Goal: Task Accomplishment & Management: Complete application form

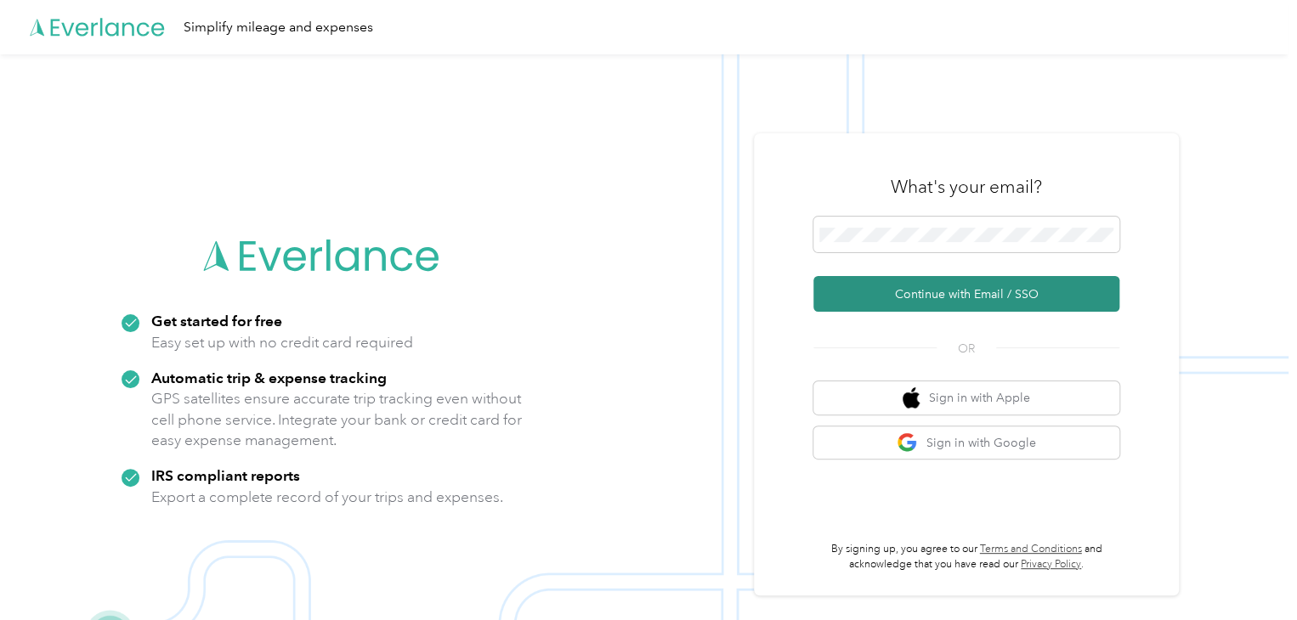
click at [991, 291] on button "Continue with Email / SSO" at bounding box center [966, 294] width 306 height 36
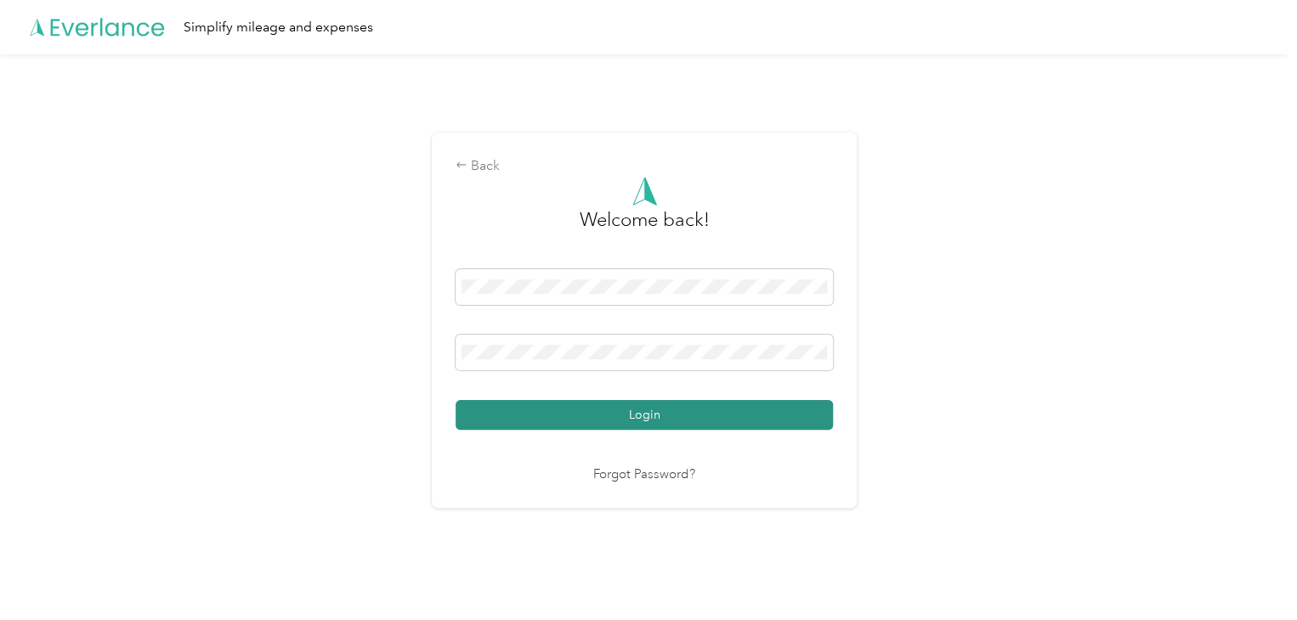
click at [715, 415] on button "Login" at bounding box center [643, 415] width 377 height 30
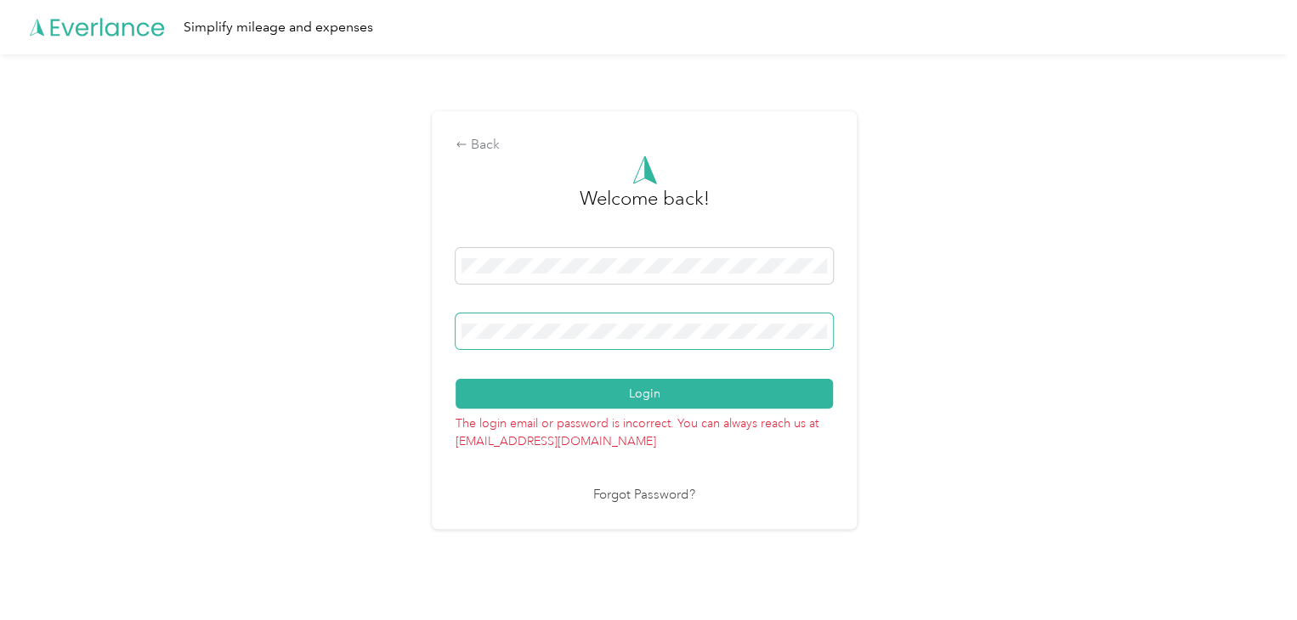
click at [460, 336] on span at bounding box center [643, 332] width 377 height 36
click at [746, 501] on div "Forgot Password?" at bounding box center [643, 496] width 377 height 20
click at [452, 331] on div "Back Welcome back! Login The login email or password is incorrect. You can alwa…" at bounding box center [644, 319] width 425 height 417
click at [495, 384] on button "Login" at bounding box center [643, 394] width 377 height 30
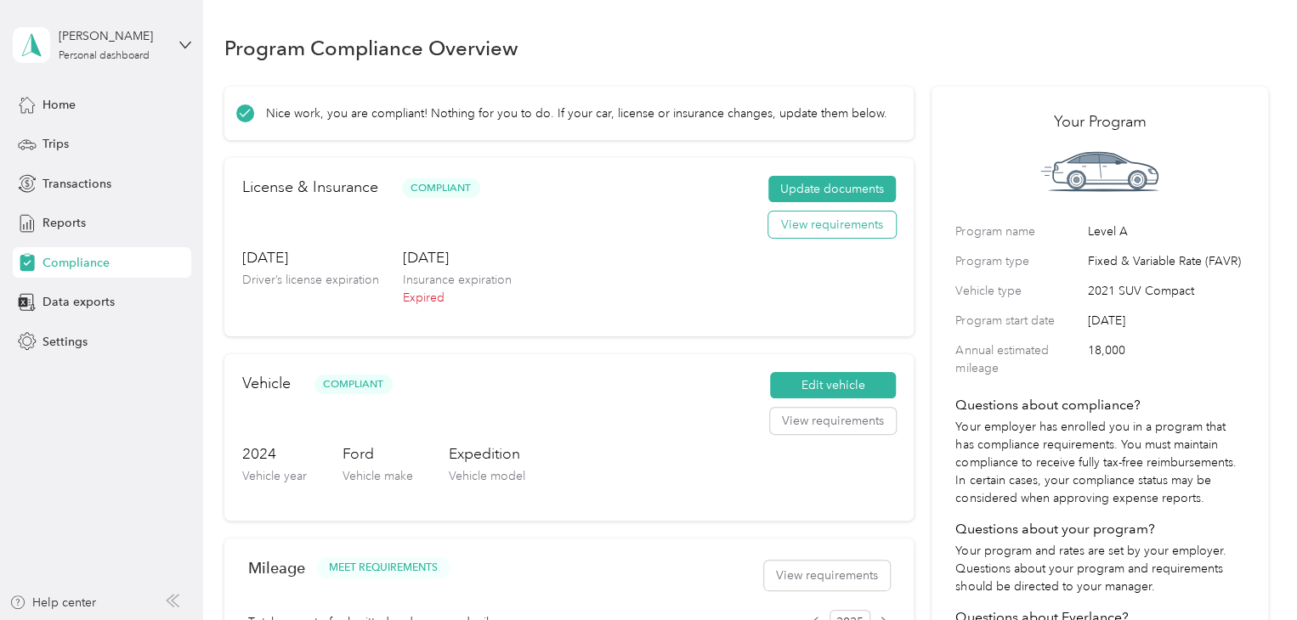
click at [834, 225] on button "View requirements" at bounding box center [831, 225] width 127 height 27
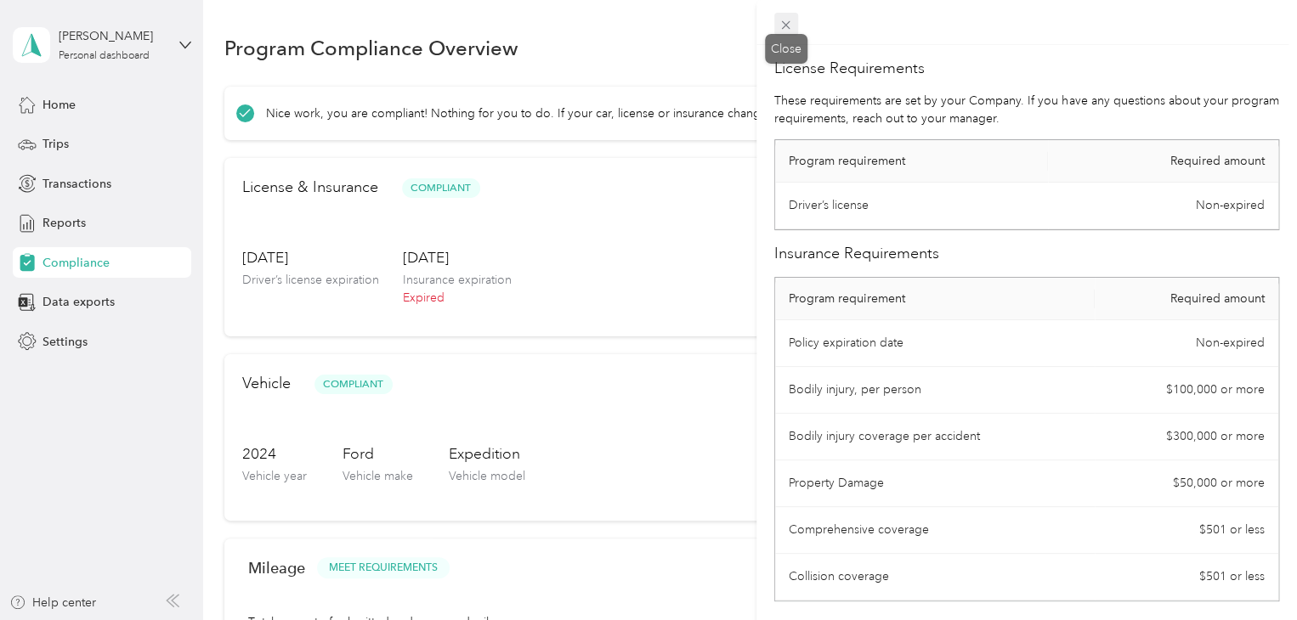
click at [783, 26] on icon at bounding box center [786, 25] width 8 height 8
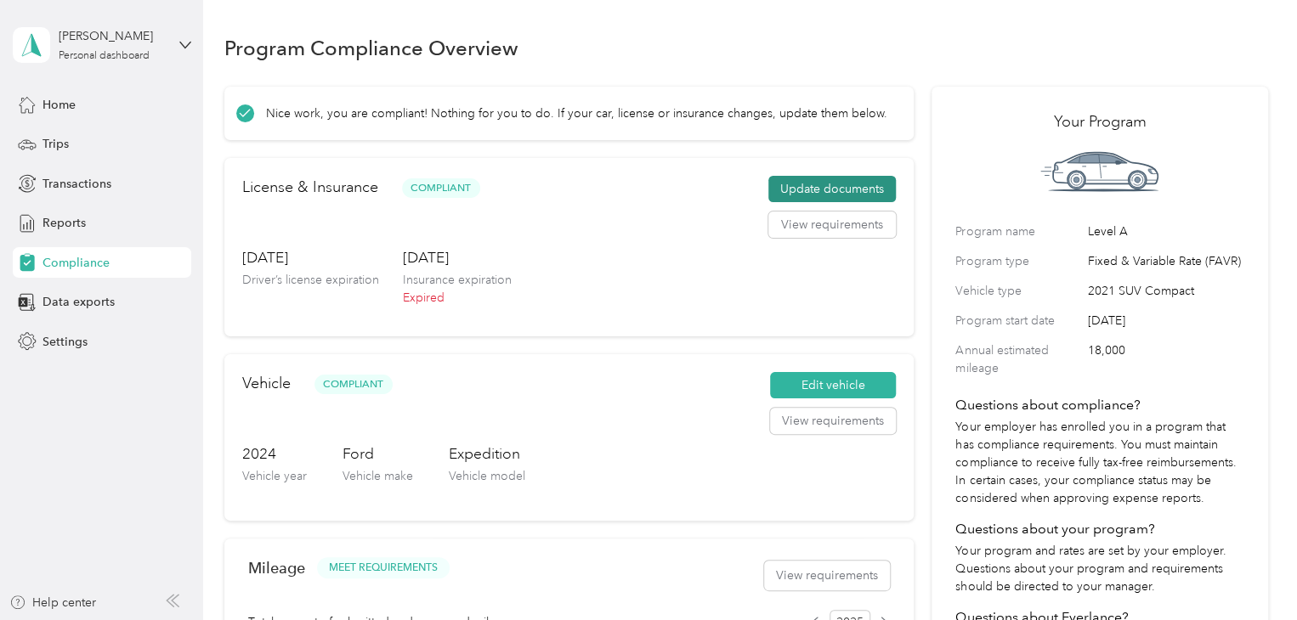
click at [825, 176] on button "Update documents" at bounding box center [831, 189] width 127 height 27
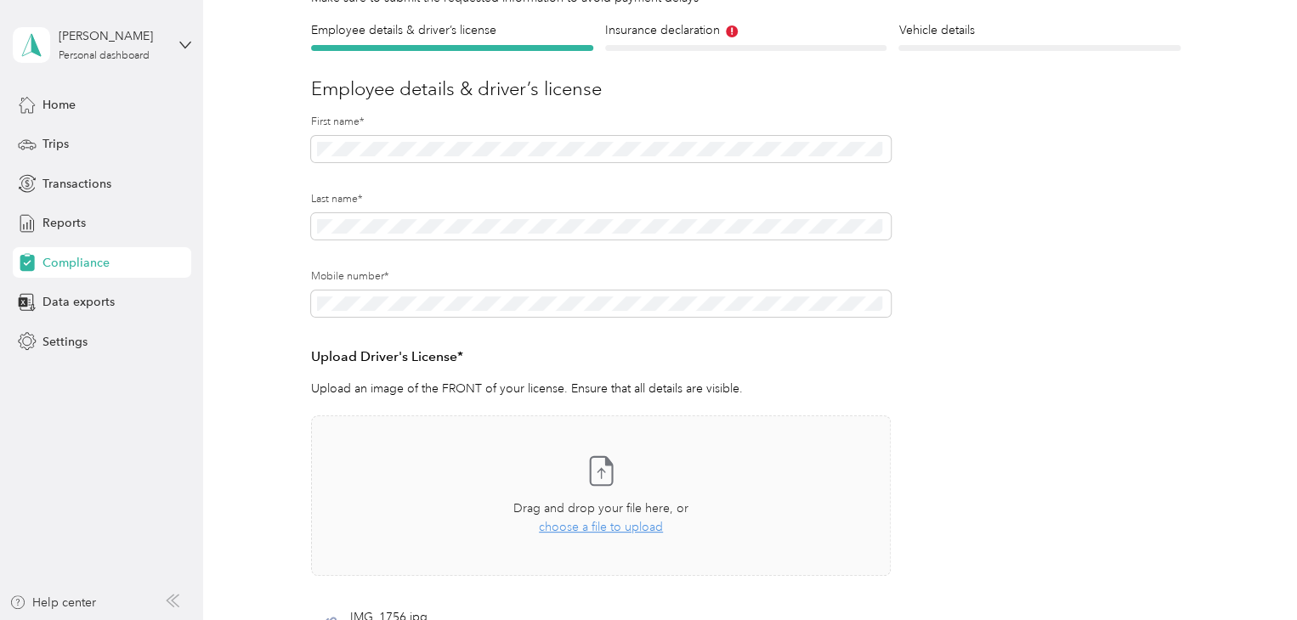
scroll to position [142, 0]
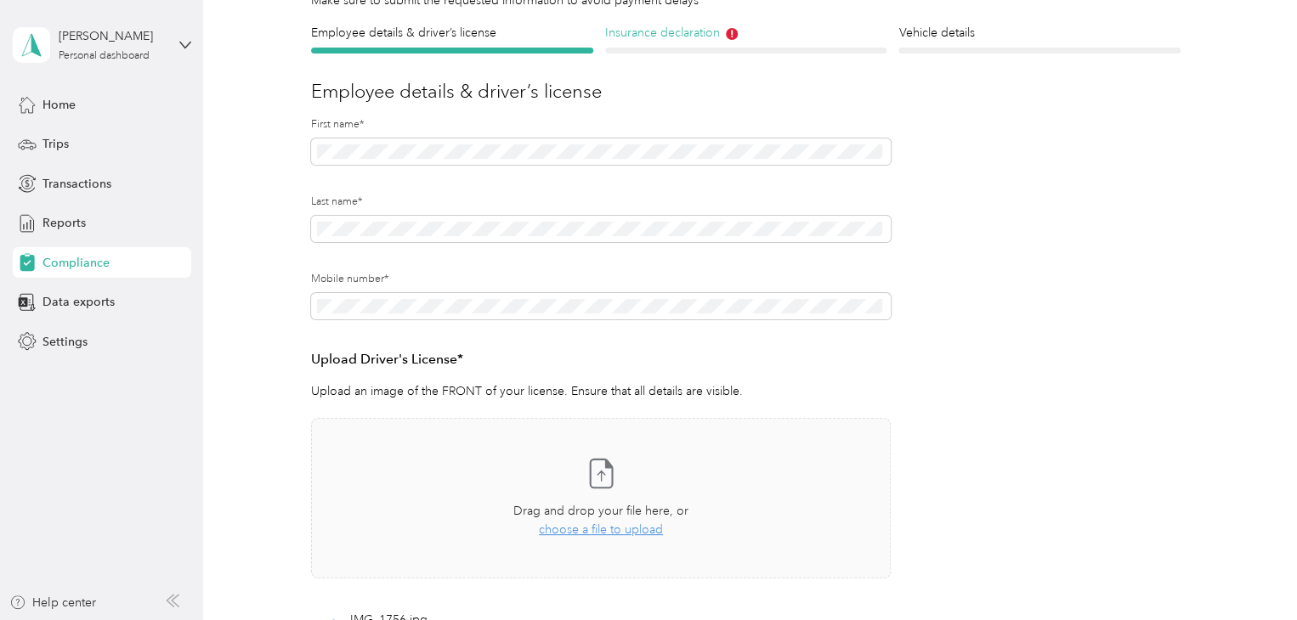
click at [728, 36] on icon at bounding box center [732, 34] width 12 height 12
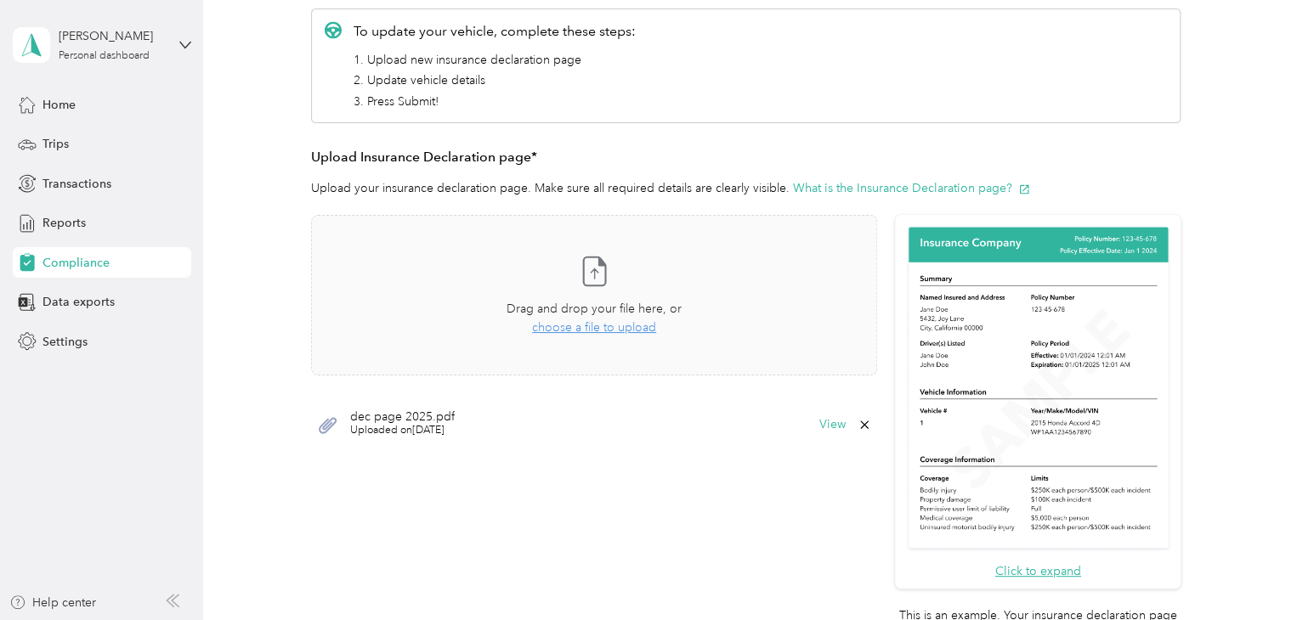
scroll to position [333, 0]
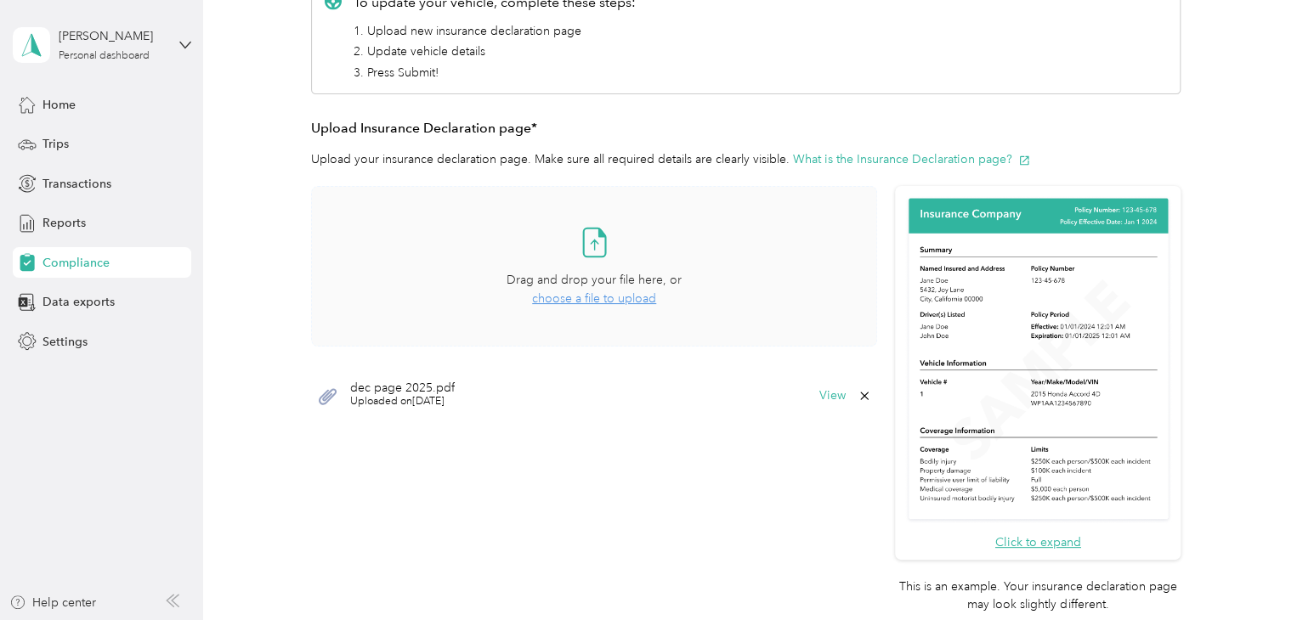
click at [581, 298] on span "choose a file to upload" at bounding box center [594, 298] width 124 height 14
click at [819, 399] on button "View" at bounding box center [832, 396] width 26 height 12
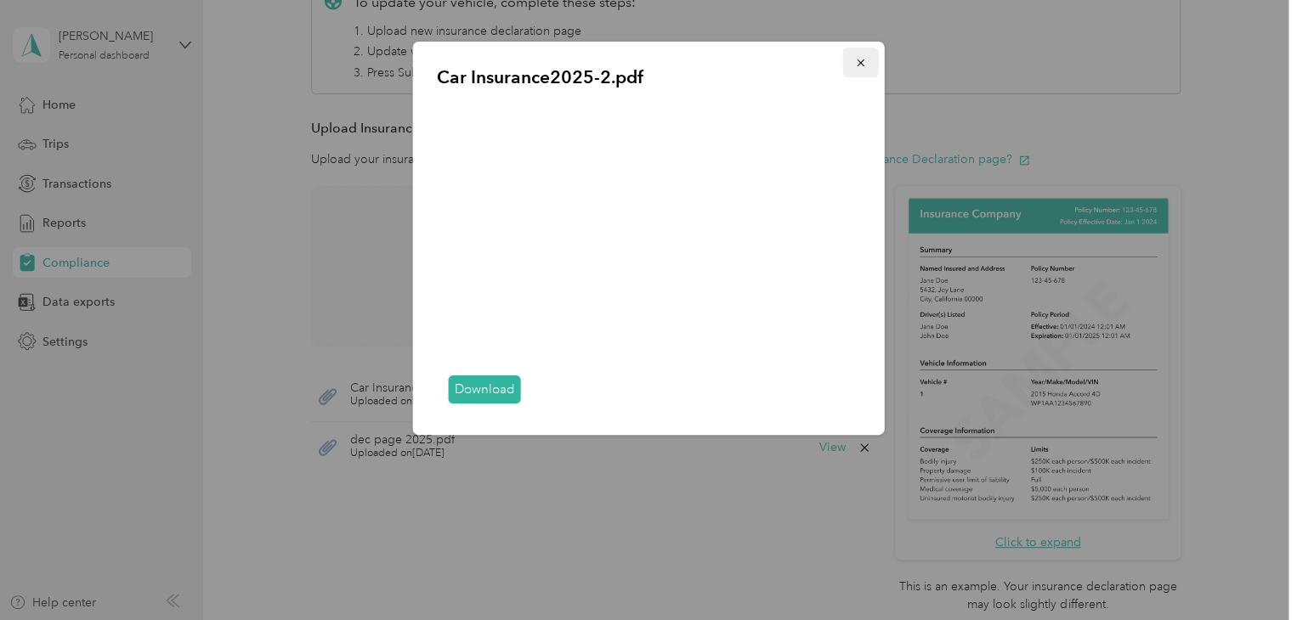
click at [860, 62] on icon "button" at bounding box center [861, 63] width 12 height 12
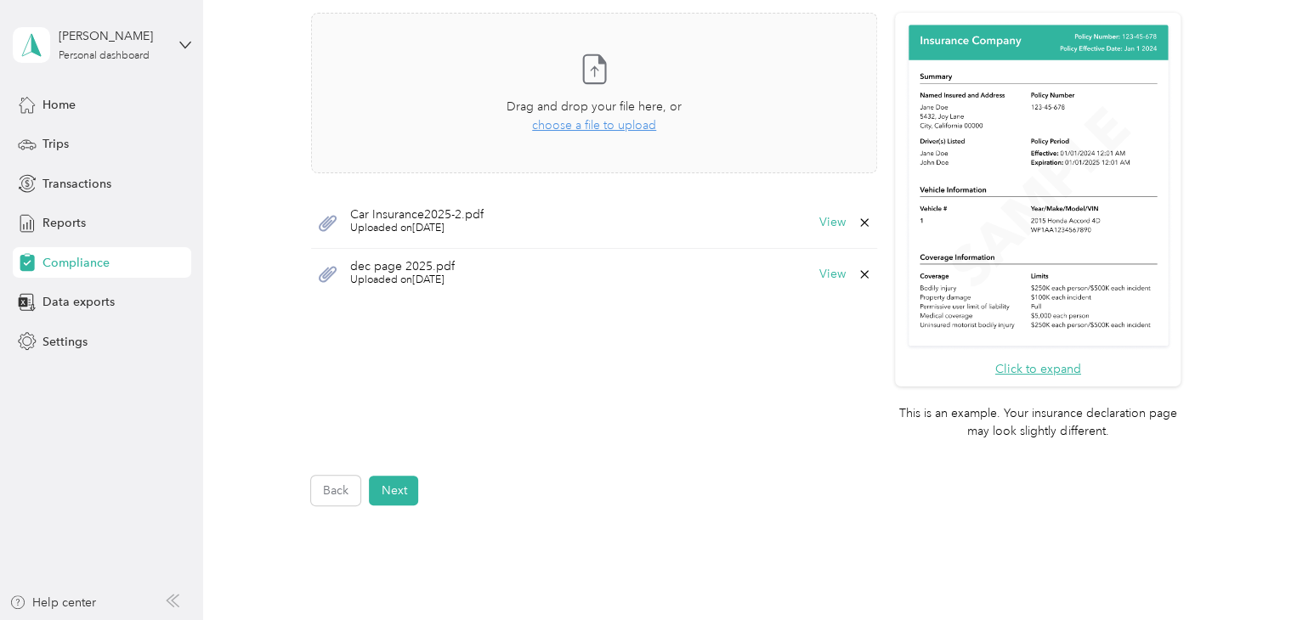
scroll to position [452, 0]
click at [398, 492] on button "Next" at bounding box center [393, 492] width 49 height 30
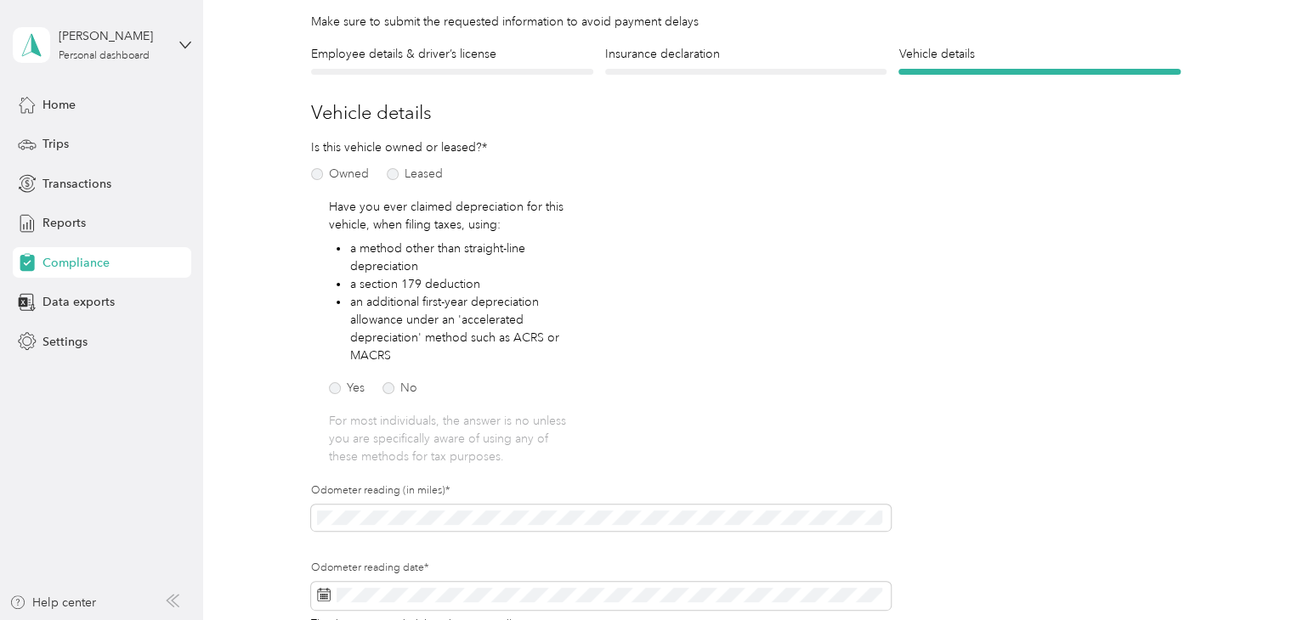
scroll to position [138, 0]
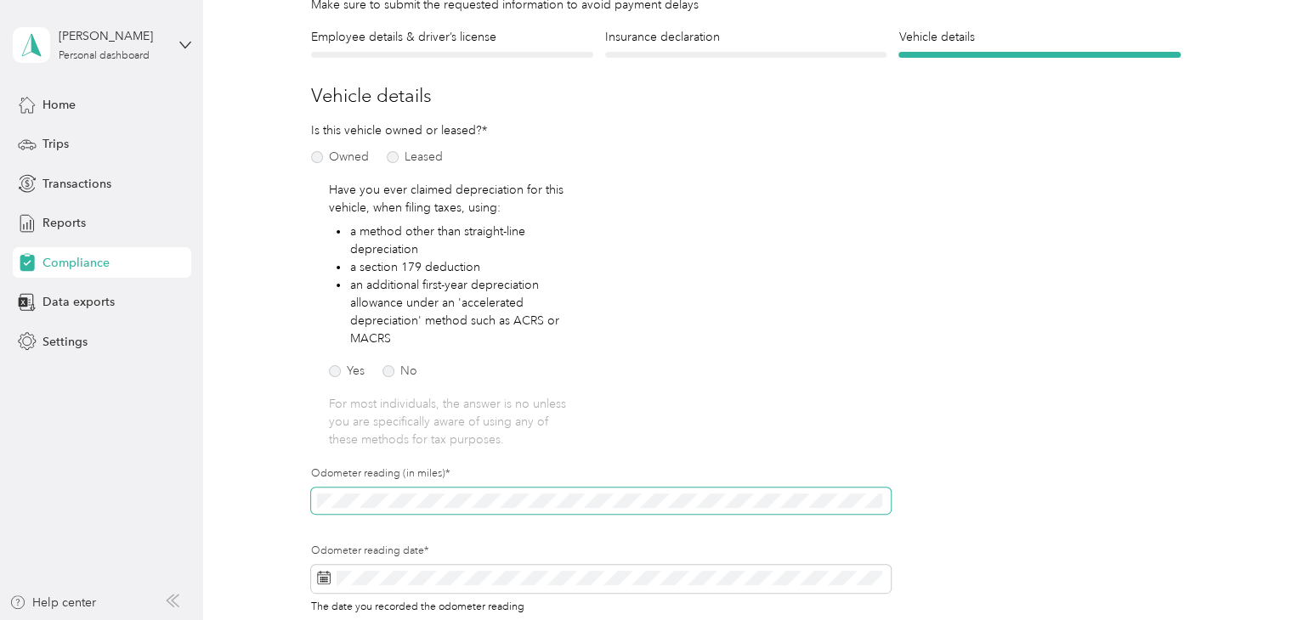
click at [293, 507] on div "Employee details & driver’s license License Insurance declaration Insurance Veh…" at bounding box center [745, 400] width 1043 height 744
click at [305, 585] on div "Employee details & driver’s license License Insurance declaration Insurance Veh…" at bounding box center [745, 400] width 1043 height 744
click at [326, 582] on icon at bounding box center [324, 578] width 14 height 14
click at [323, 579] on icon at bounding box center [324, 578] width 14 height 14
click at [519, 585] on span at bounding box center [601, 579] width 580 height 29
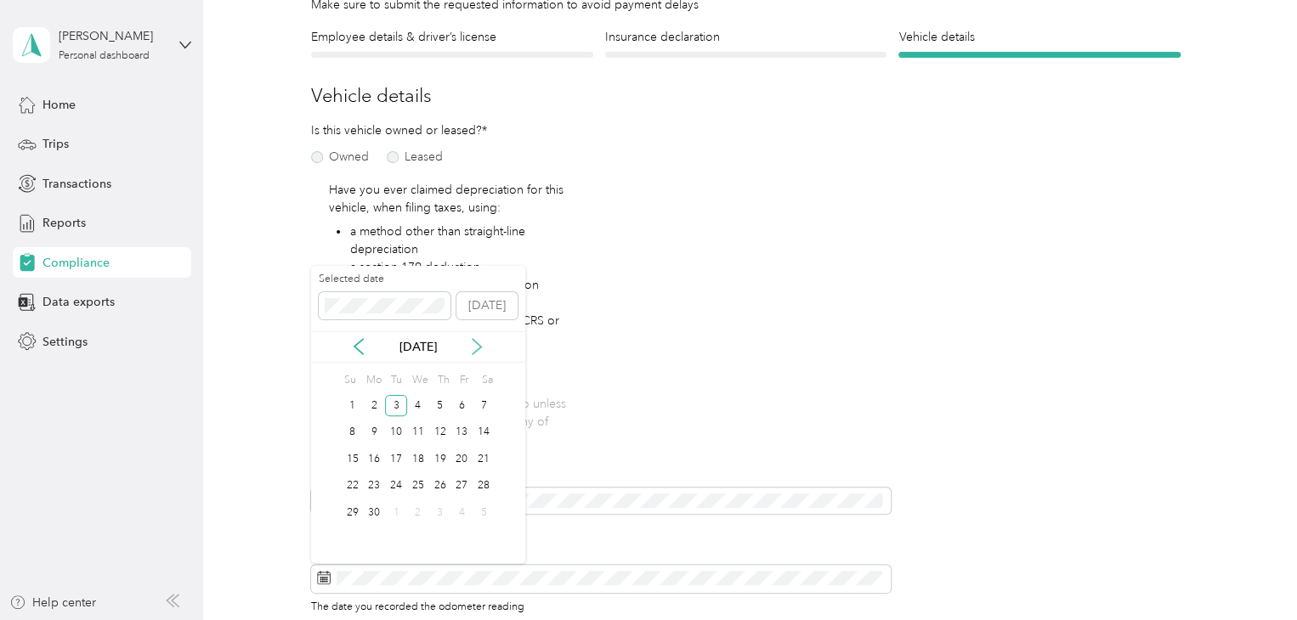
click at [473, 348] on icon at bounding box center [476, 346] width 17 height 17
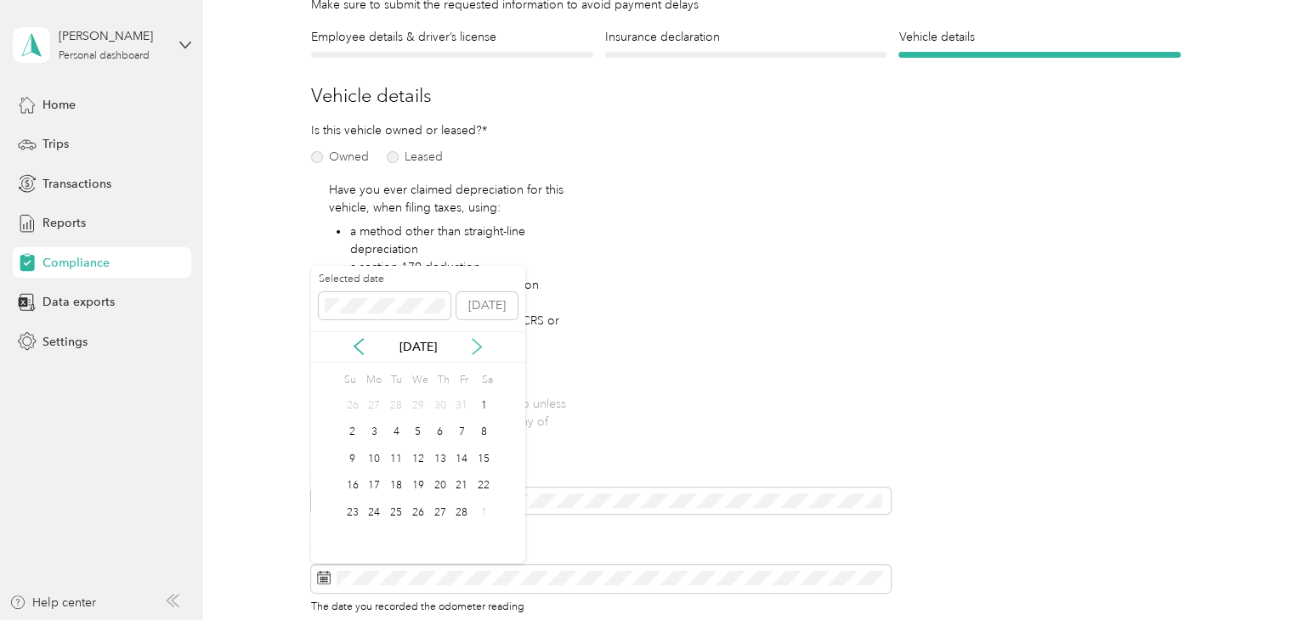
click at [473, 348] on icon at bounding box center [476, 346] width 17 height 17
click at [478, 348] on icon at bounding box center [476, 346] width 17 height 17
click at [478, 348] on icon at bounding box center [476, 346] width 8 height 15
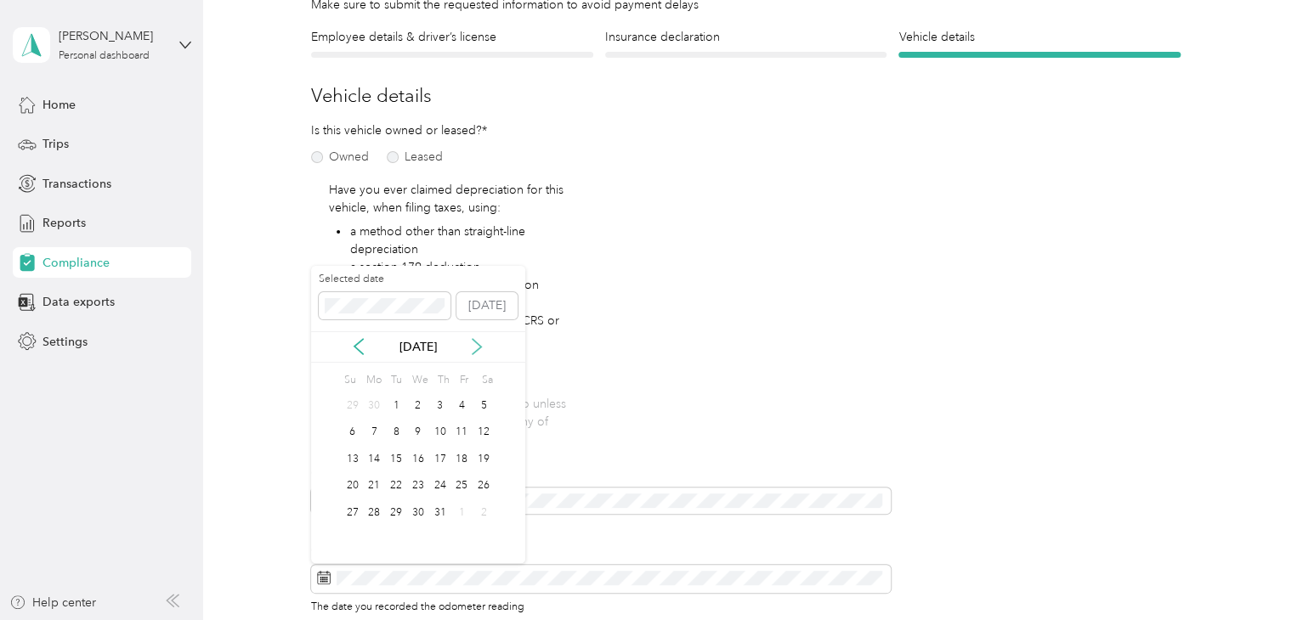
click at [478, 348] on icon at bounding box center [476, 346] width 8 height 15
click at [391, 410] on div "2" at bounding box center [396, 405] width 22 height 21
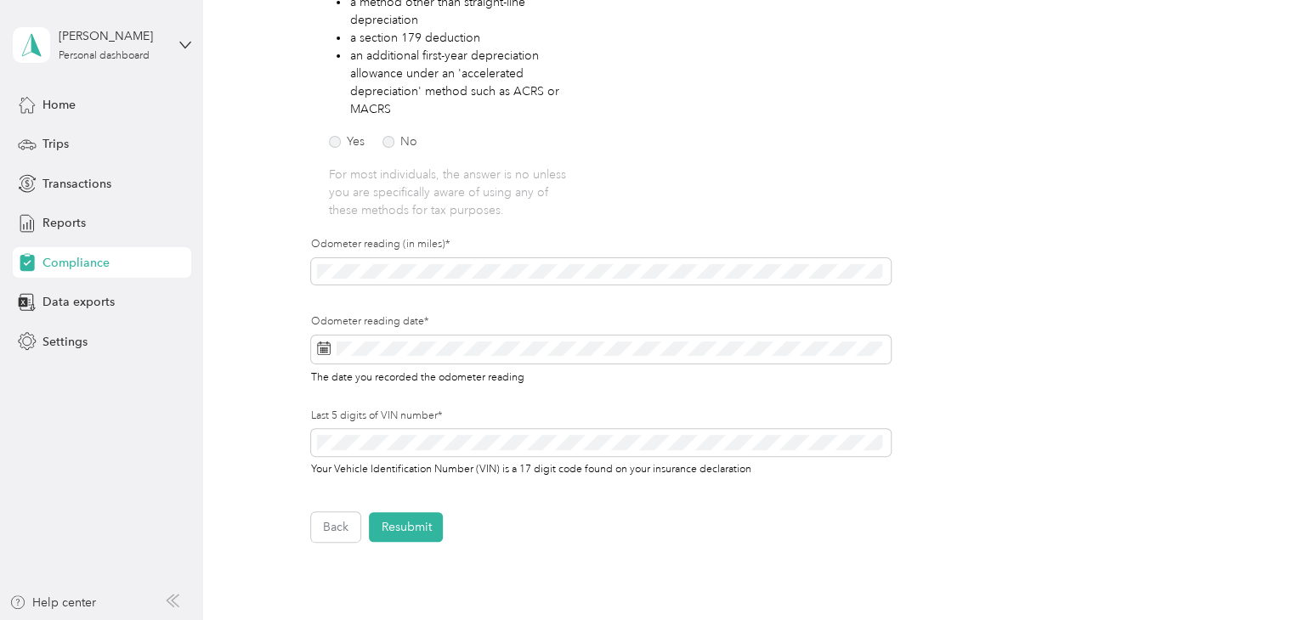
scroll to position [370, 0]
click at [427, 517] on button "Resubmit" at bounding box center [406, 524] width 74 height 30
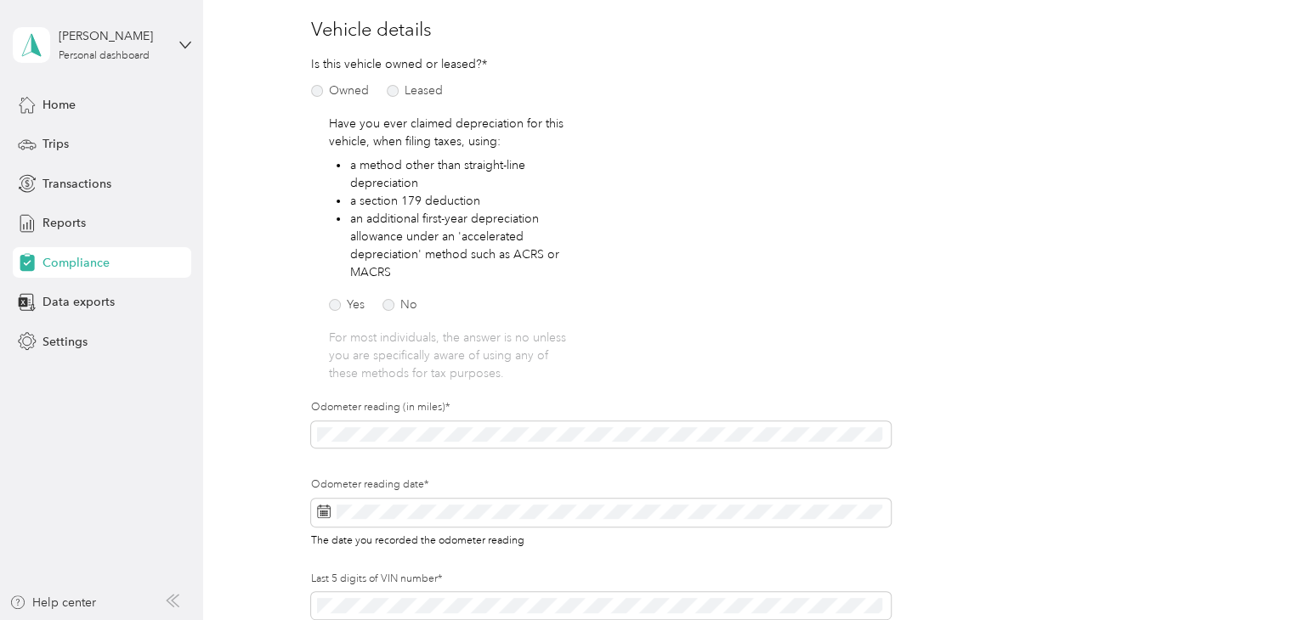
scroll to position [20, 0]
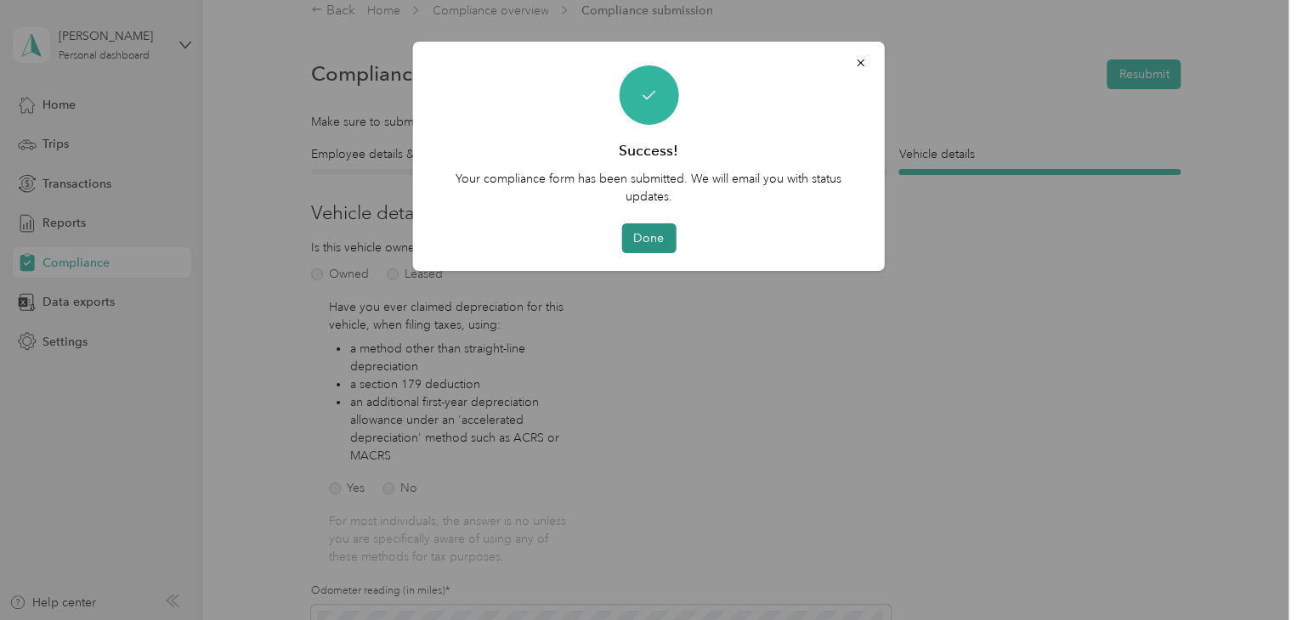
click at [653, 238] on button "Done" at bounding box center [648, 238] width 54 height 30
